Goal: Task Accomplishment & Management: Use online tool/utility

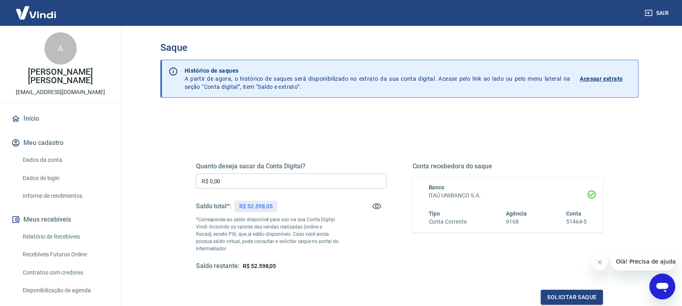
click at [277, 178] on input "R$ 0,00" at bounding box center [291, 181] width 191 height 15
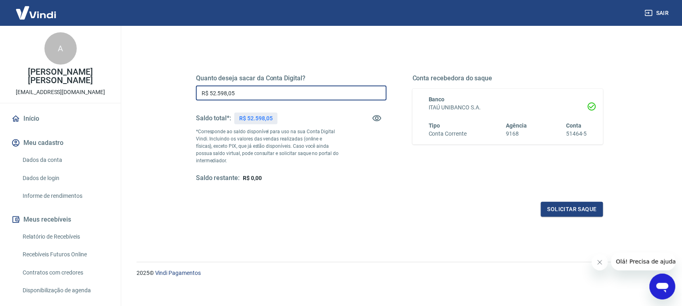
scroll to position [93, 0]
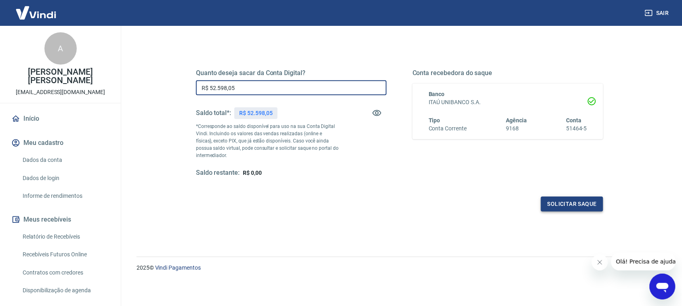
type input "R$ 52.598,05"
click at [568, 210] on button "Solicitar saque" at bounding box center [572, 204] width 62 height 15
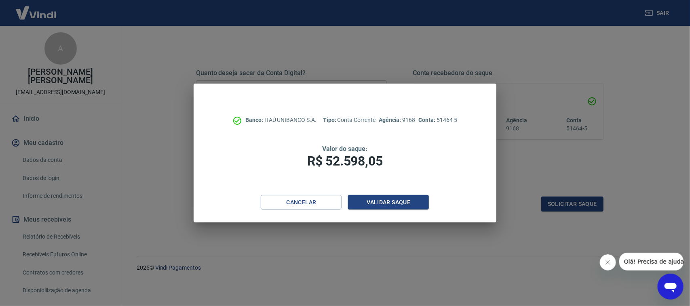
click at [413, 194] on div "Banco: ITAÚ UNIBANCO S.A. Tipo: Conta Corrente Agência: 9168 Conta: 51464-5 Val…" at bounding box center [345, 140] width 302 height 112
click at [391, 203] on button "Validar saque" at bounding box center [388, 202] width 81 height 15
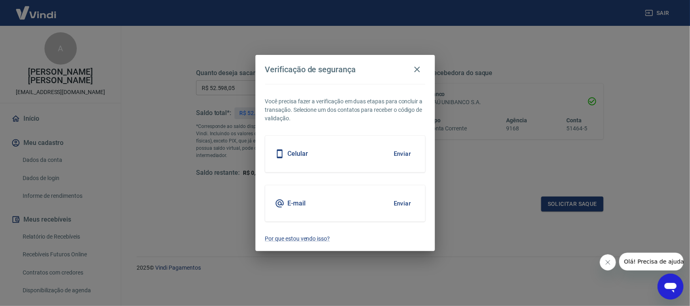
click at [394, 155] on button "Enviar" at bounding box center [402, 153] width 26 height 17
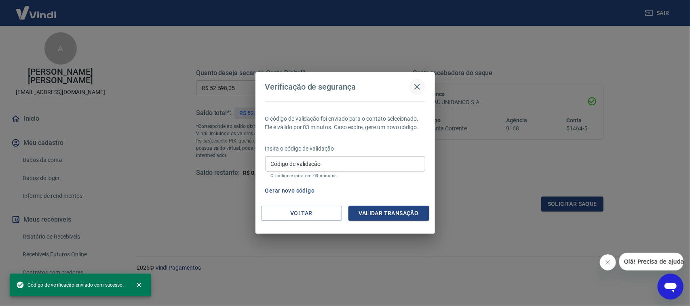
click at [418, 86] on icon "button" at bounding box center [417, 87] width 10 height 10
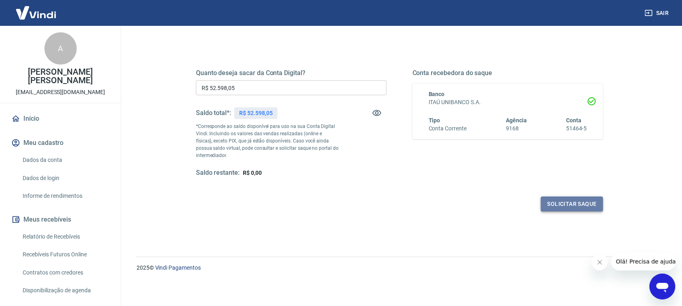
click at [563, 200] on button "Solicitar saque" at bounding box center [572, 204] width 62 height 15
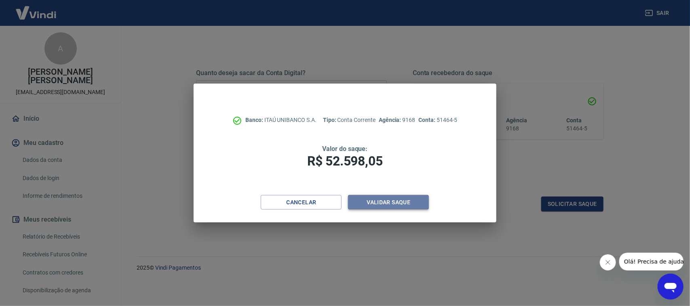
click at [399, 204] on button "Validar saque" at bounding box center [388, 202] width 81 height 15
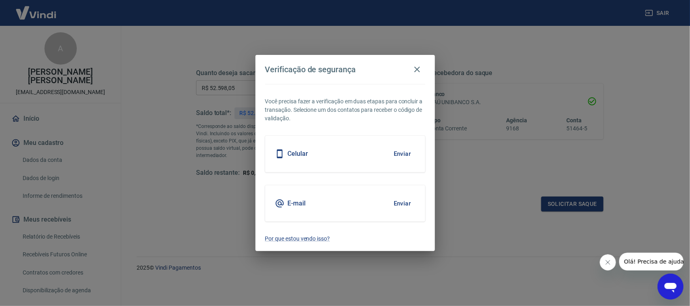
click at [398, 150] on button "Enviar" at bounding box center [402, 153] width 26 height 17
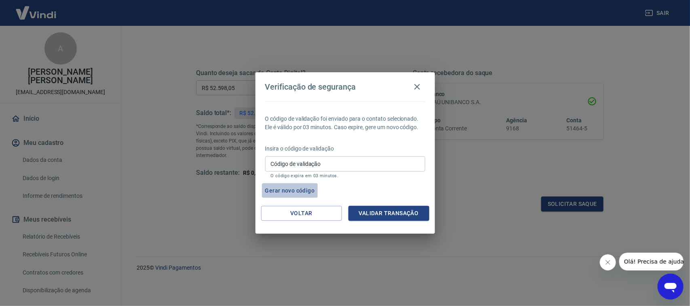
click at [293, 191] on button "Gerar novo código" at bounding box center [290, 190] width 56 height 15
click at [417, 85] on icon "button" at bounding box center [417, 87] width 10 height 10
